Goal: Information Seeking & Learning: Learn about a topic

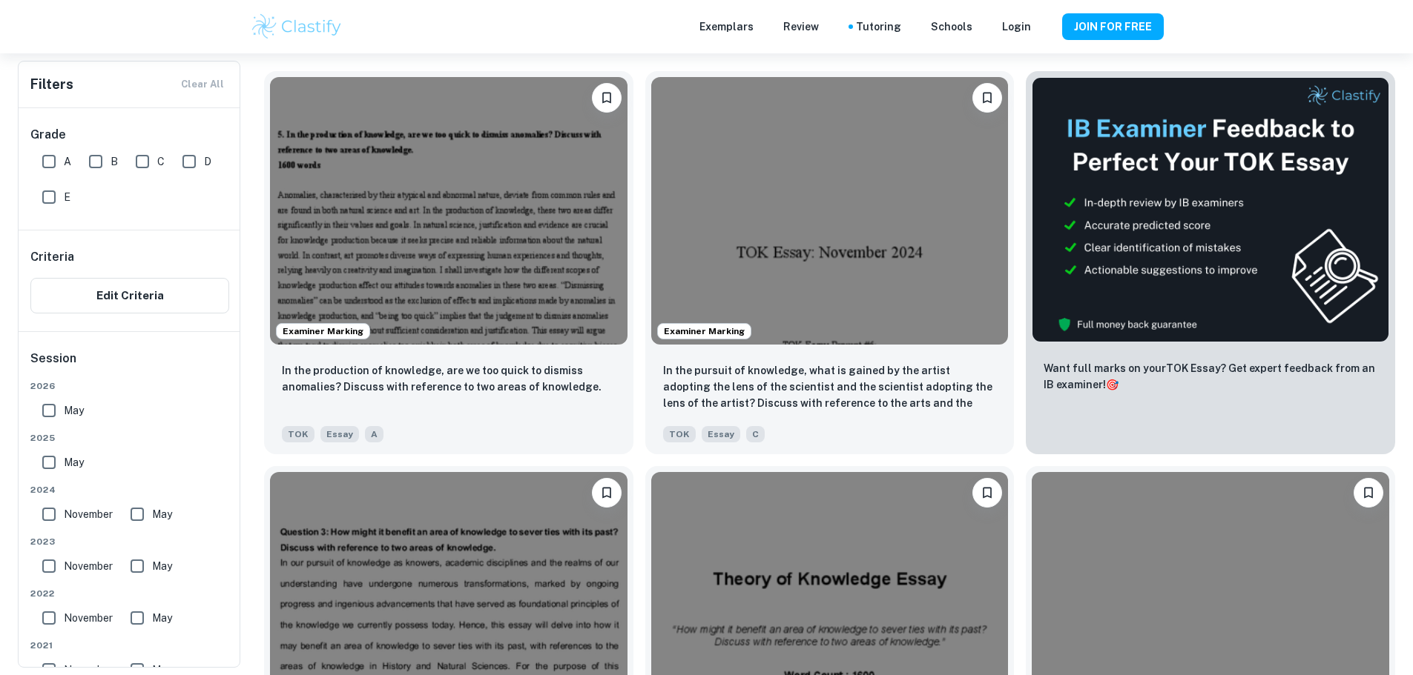
scroll to position [470, 0]
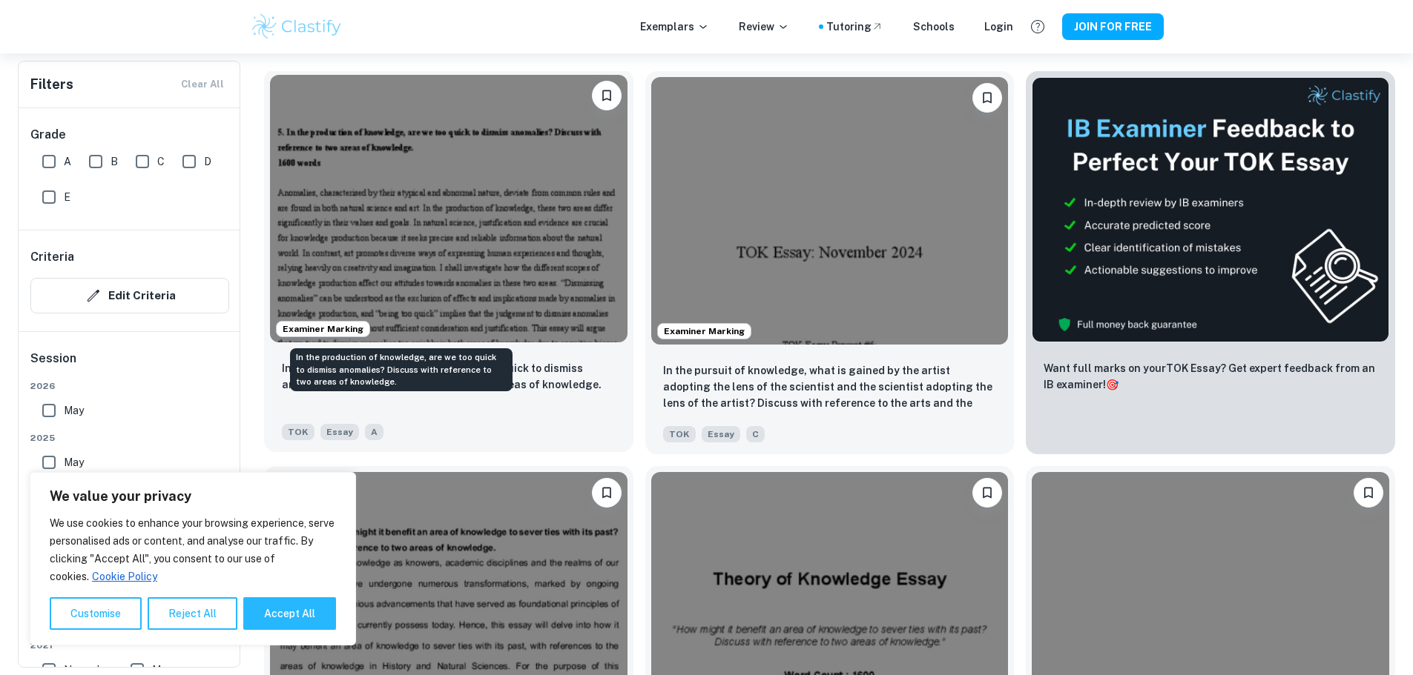
click at [434, 360] on p "In the production of knowledge, are we too quick to dismiss anomalies? Discuss …" at bounding box center [449, 376] width 334 height 33
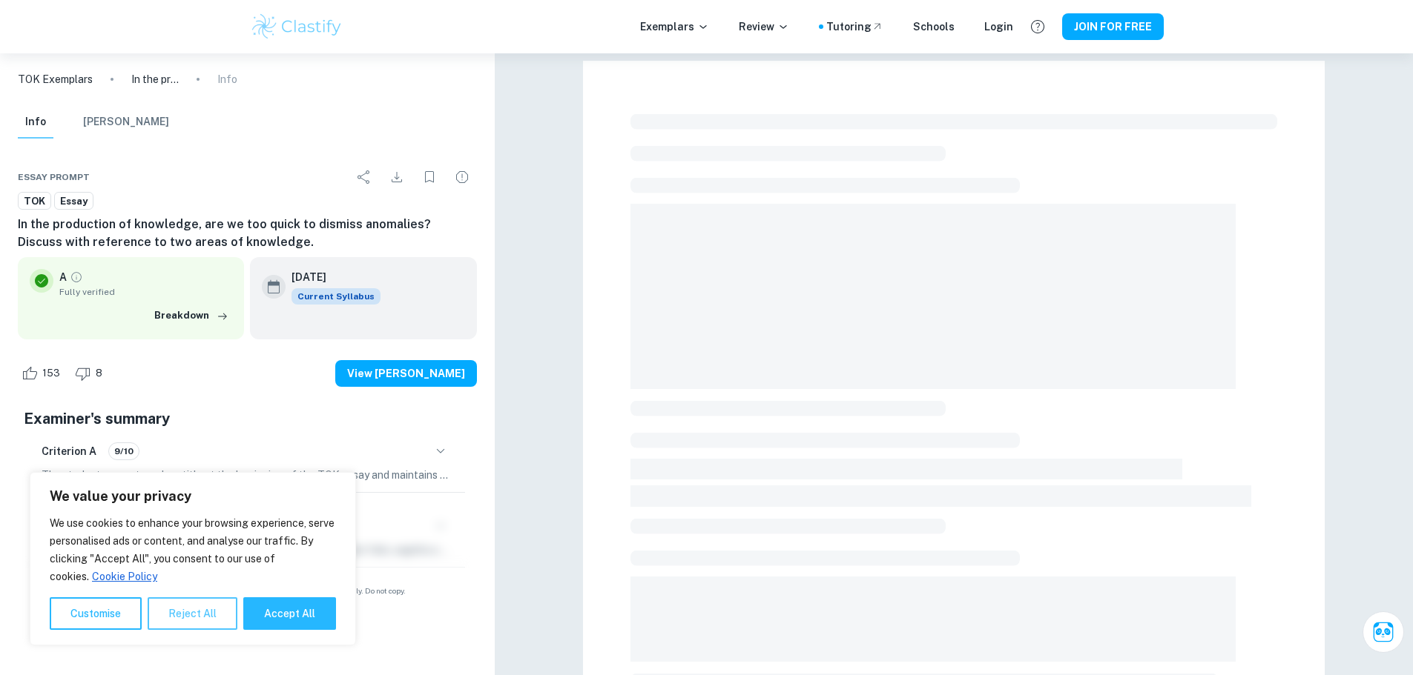
click at [170, 619] on button "Reject All" at bounding box center [193, 614] width 90 height 33
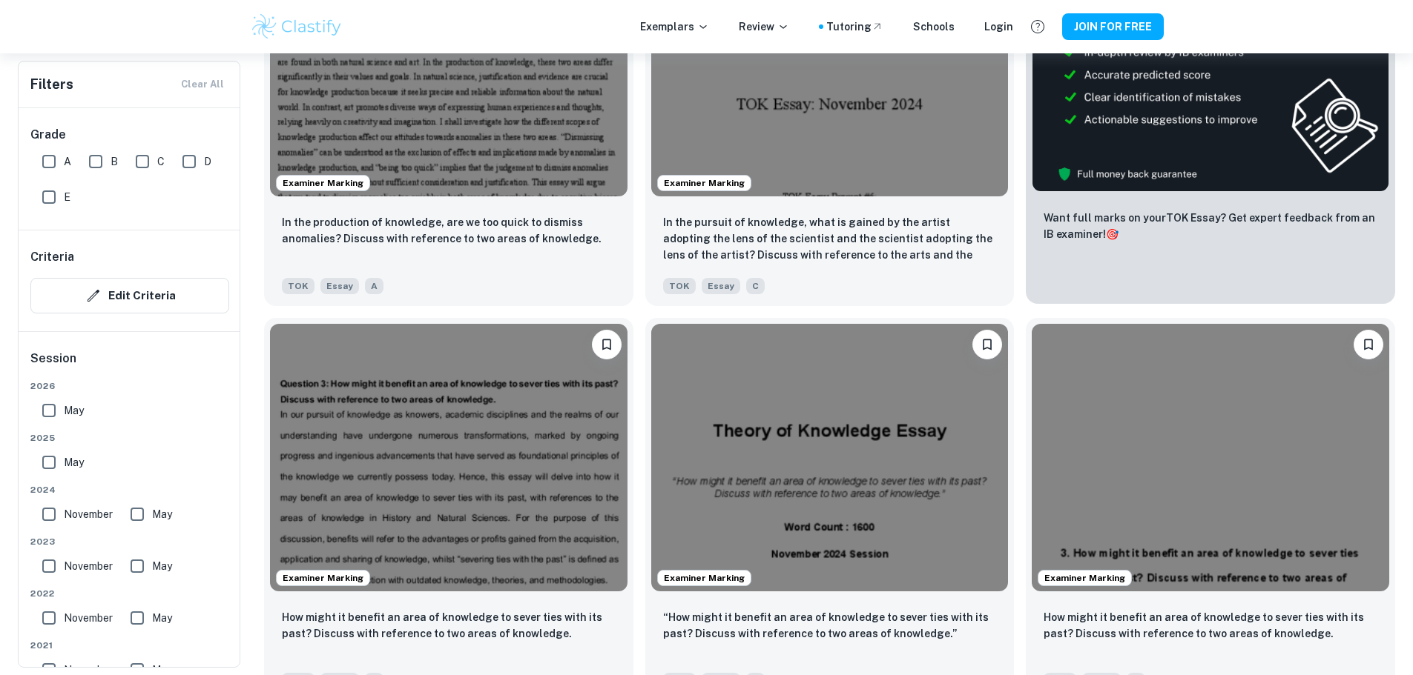
scroll to position [544, 0]
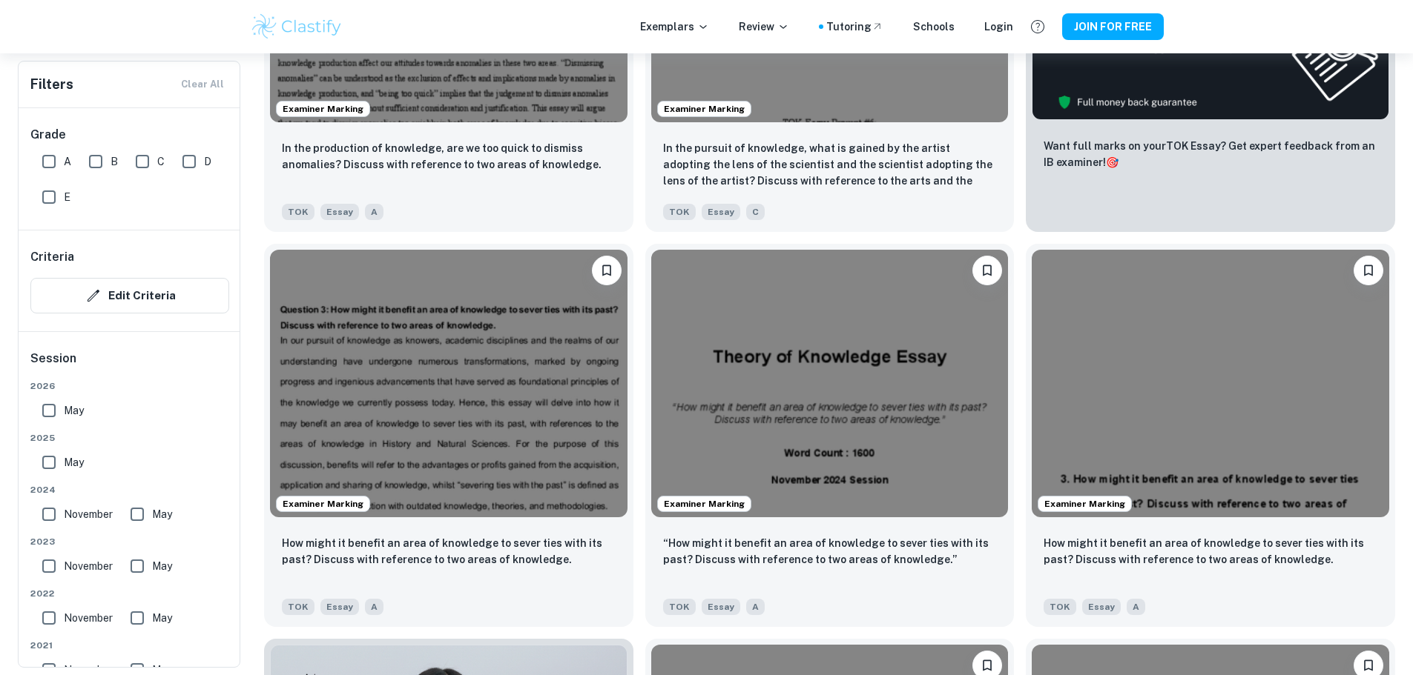
scroll to position [767, 0]
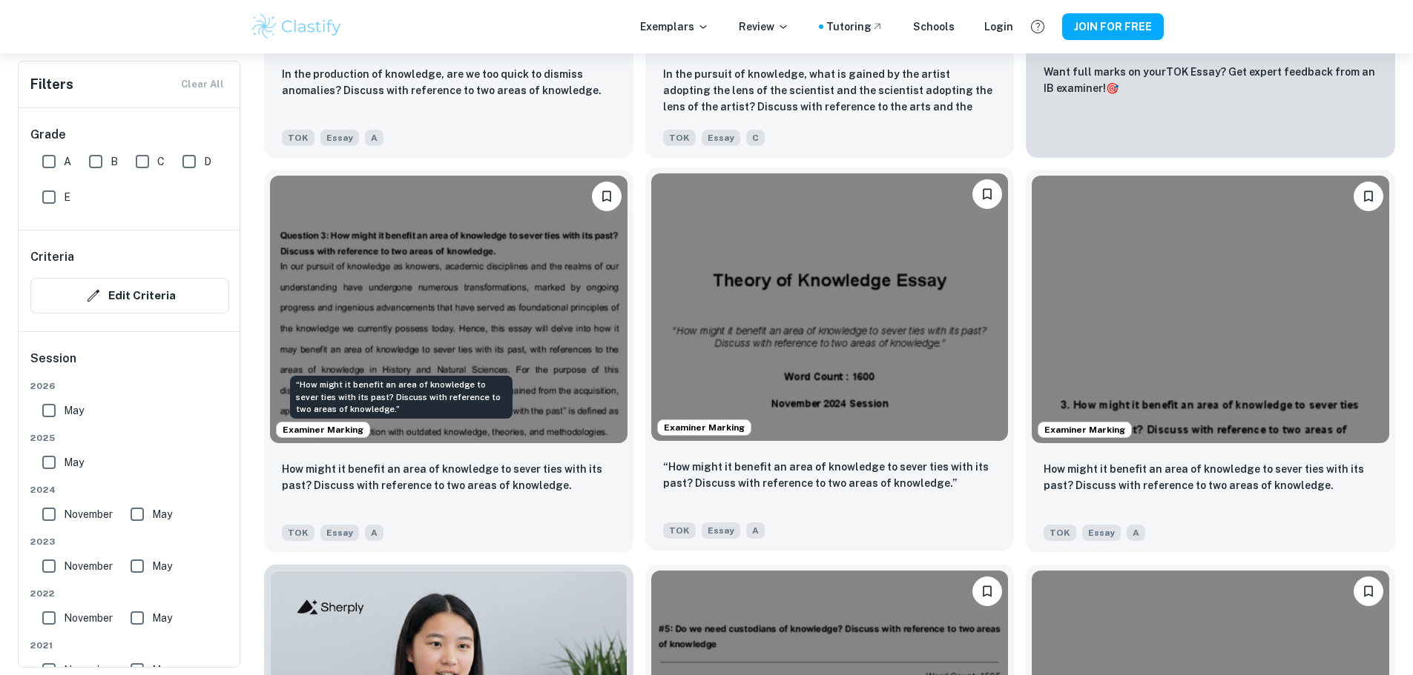
click at [663, 459] on p "“How might it benefit an area of knowledge to sever ties with its past? Discuss…" at bounding box center [830, 475] width 334 height 33
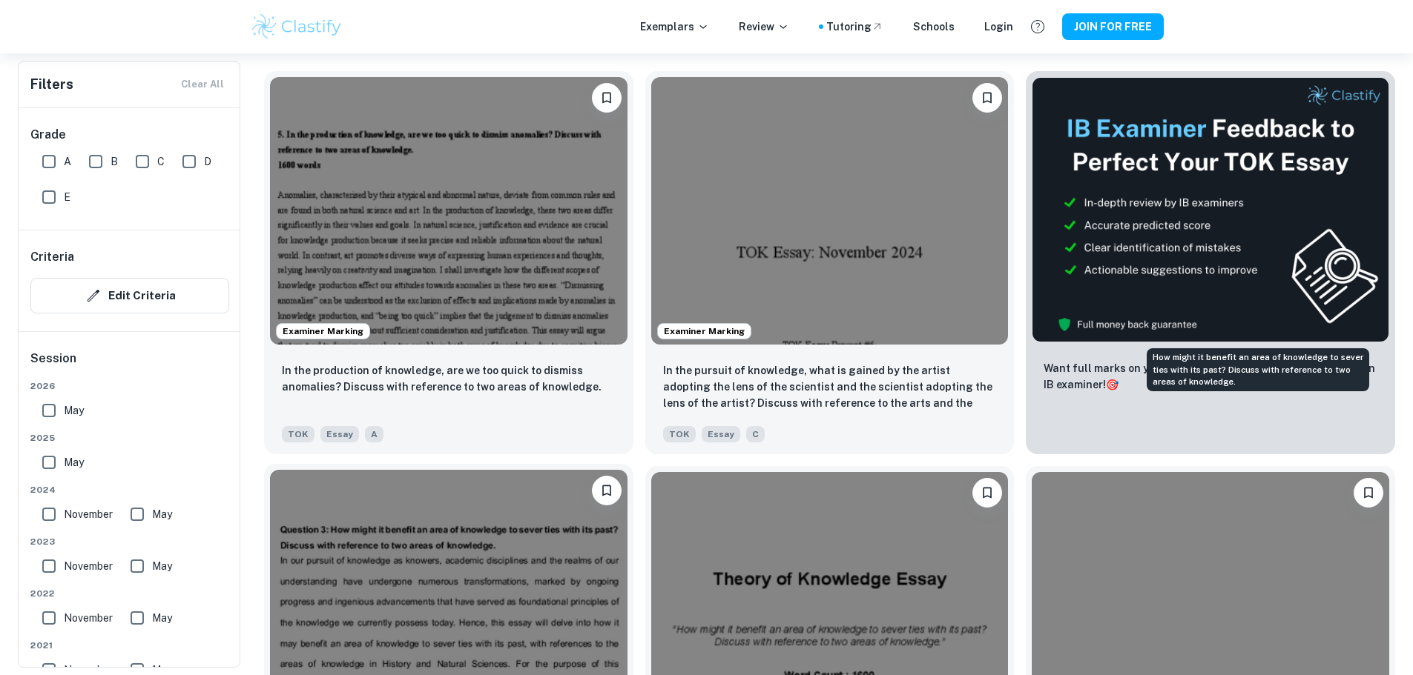
scroll to position [544, 0]
